Goal: Information Seeking & Learning: Learn about a topic

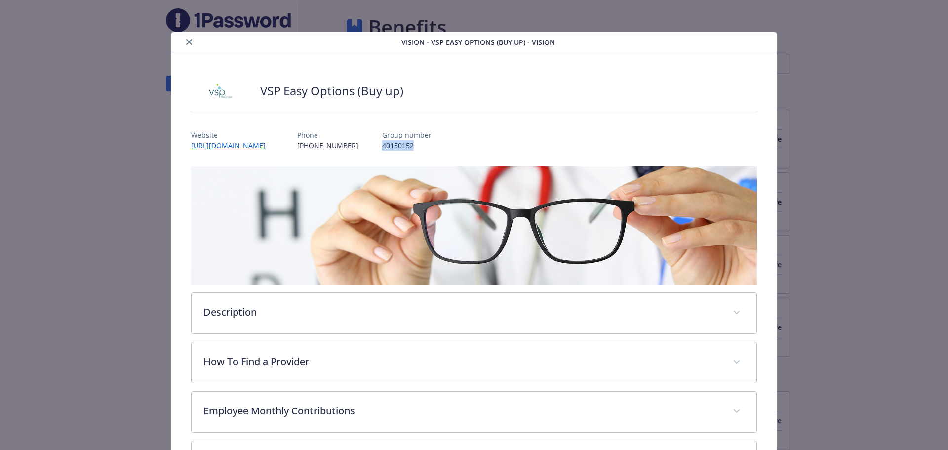
scroll to position [30, 0]
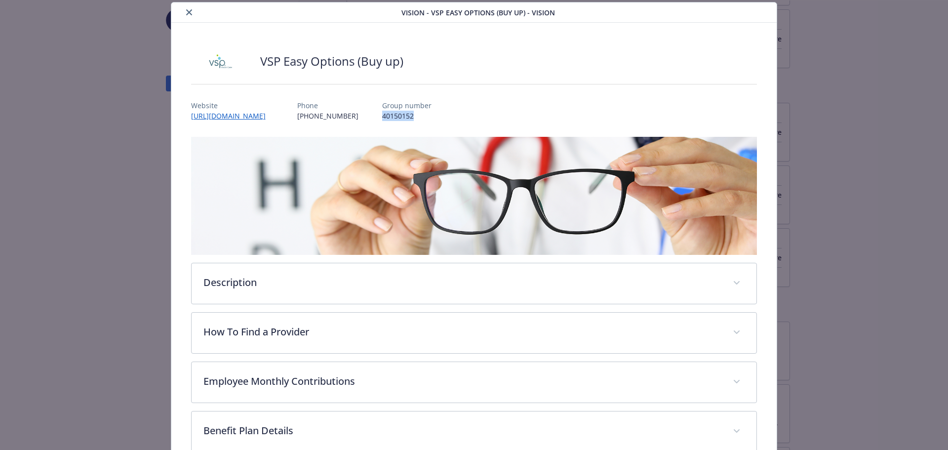
click at [188, 12] on icon "close" at bounding box center [189, 12] width 6 height 6
